Goal: Information Seeking & Learning: Learn about a topic

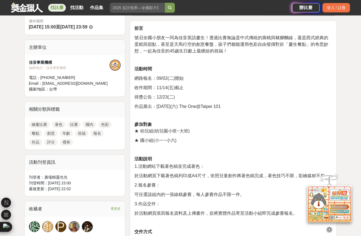
scroll to position [165, 0]
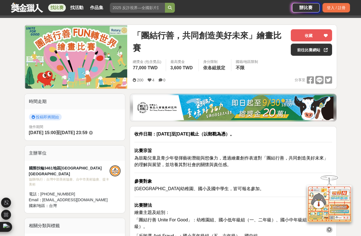
scroll to position [138, 0]
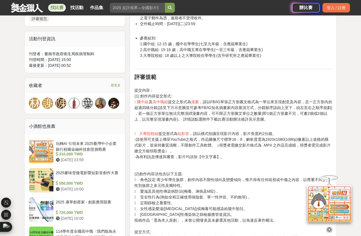
scroll to position [413, 0]
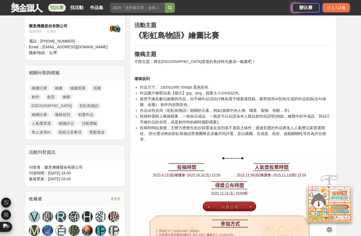
scroll to position [192, 0]
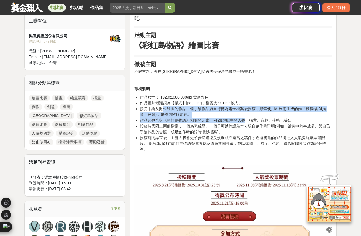
drag, startPoint x: 162, startPoint y: 103, endPoint x: 244, endPoint y: 112, distance: 83.5
click at [244, 112] on ul "作品尺寸： 1920x1080 300dpi 需為彩色 作品圖片種類須為【橫式】jpg、png，檔案大小10mb以內。 接受手繪及數位繪圖的作品，但手繪作品須…" at bounding box center [234, 123] width 198 height 58
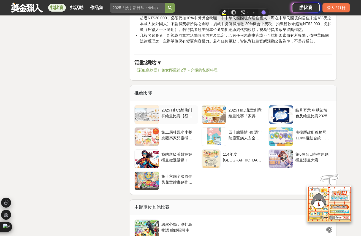
scroll to position [908, 0]
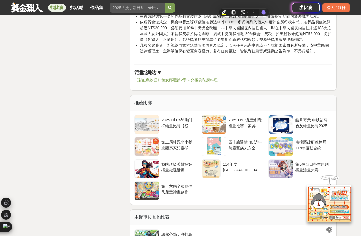
click at [198, 78] on link "《彩虹島物語》兔女郎屋第2季－究極的私廚料理" at bounding box center [176, 80] width 83 height 4
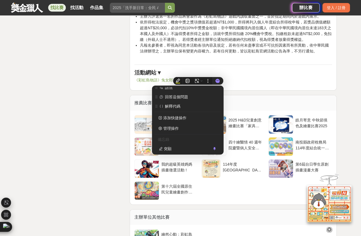
scroll to position [0, 0]
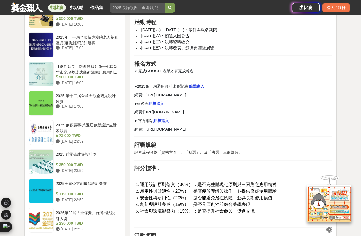
scroll to position [551, 0]
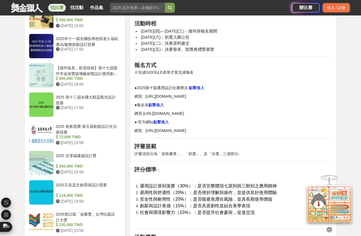
click at [194, 87] on strong "點擊進入" at bounding box center [196, 87] width 15 height 4
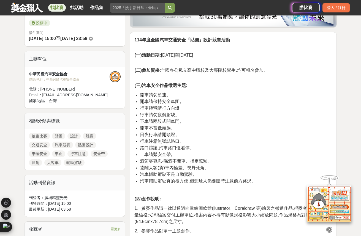
scroll to position [165, 0]
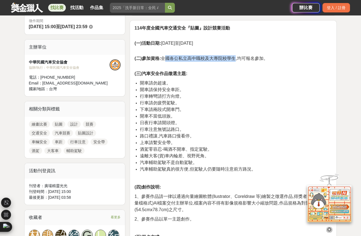
drag, startPoint x: 169, startPoint y: 58, endPoint x: 236, endPoint y: 53, distance: 67.1
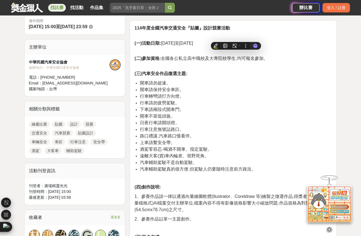
click at [164, 187] on p "(四)創作說明:" at bounding box center [234, 187] width 198 height 7
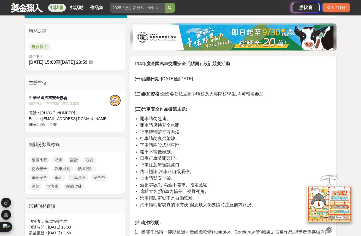
scroll to position [110, 0]
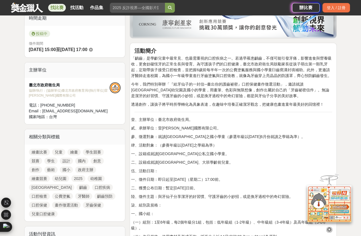
scroll to position [248, 0]
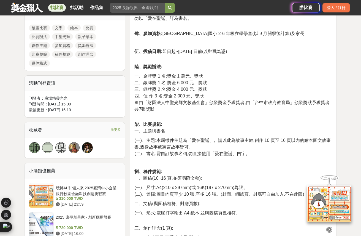
scroll to position [248, 0]
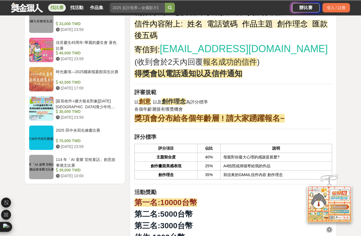
scroll to position [717, 0]
